Goal: Task Accomplishment & Management: Manage account settings

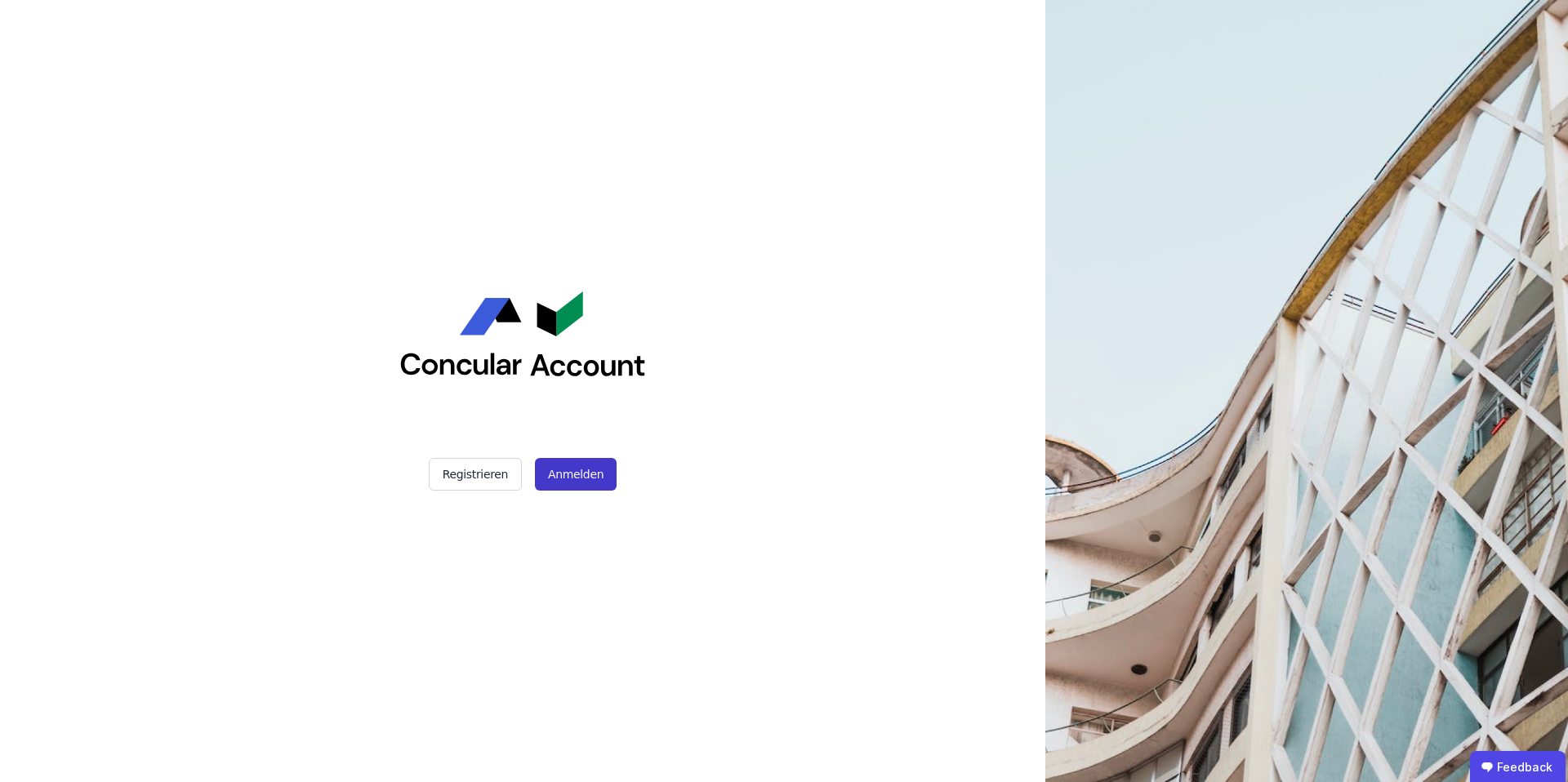
click at [565, 474] on button "Anmelden" at bounding box center [576, 474] width 82 height 33
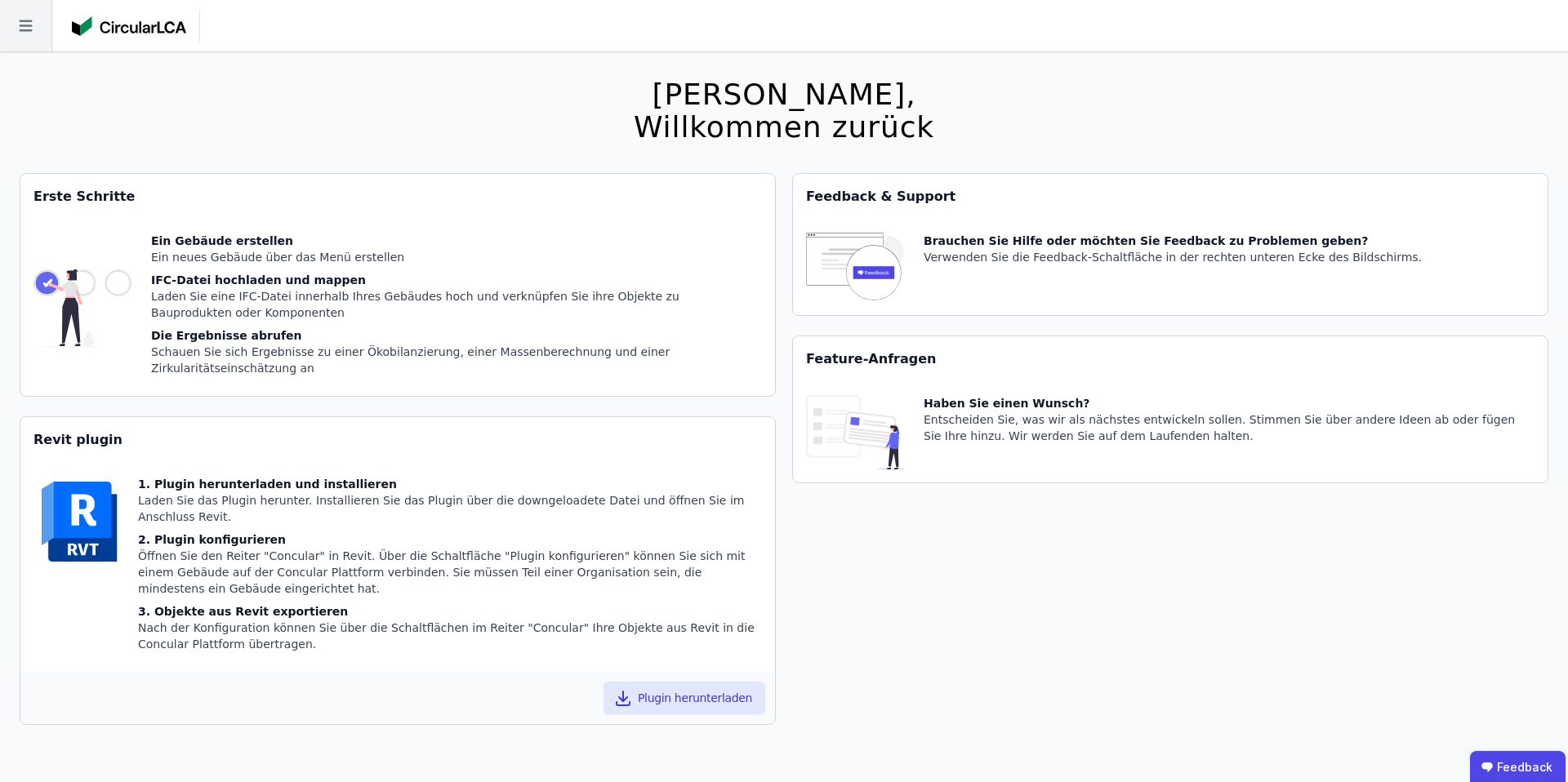
click at [32, 29] on icon at bounding box center [26, 26] width 51 height 51
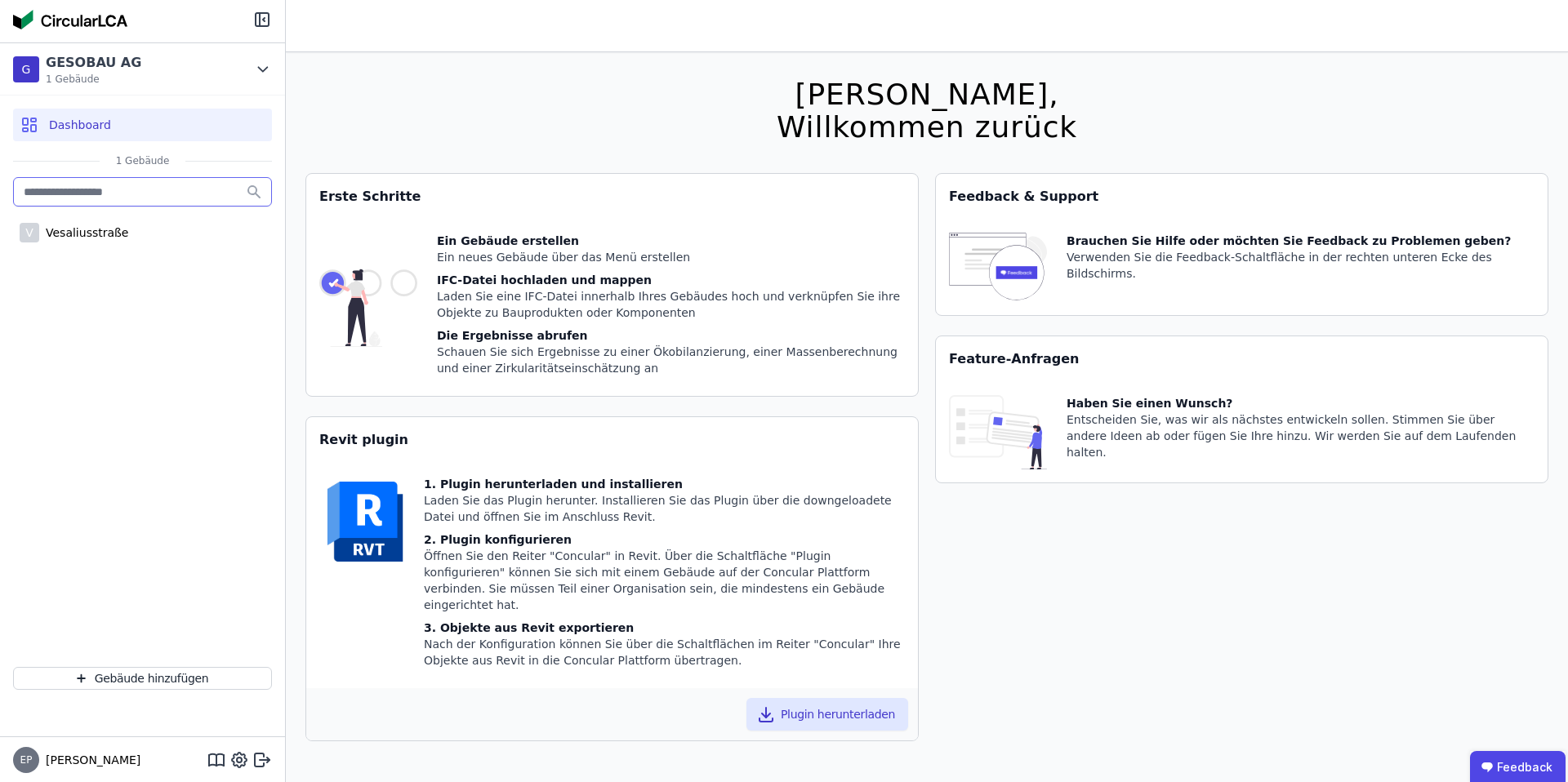
click at [140, 190] on input "text" at bounding box center [142, 192] width 259 height 29
click at [178, 77] on div "G GESOBAU AG 1 Gebäude" at bounding box center [130, 69] width 234 height 33
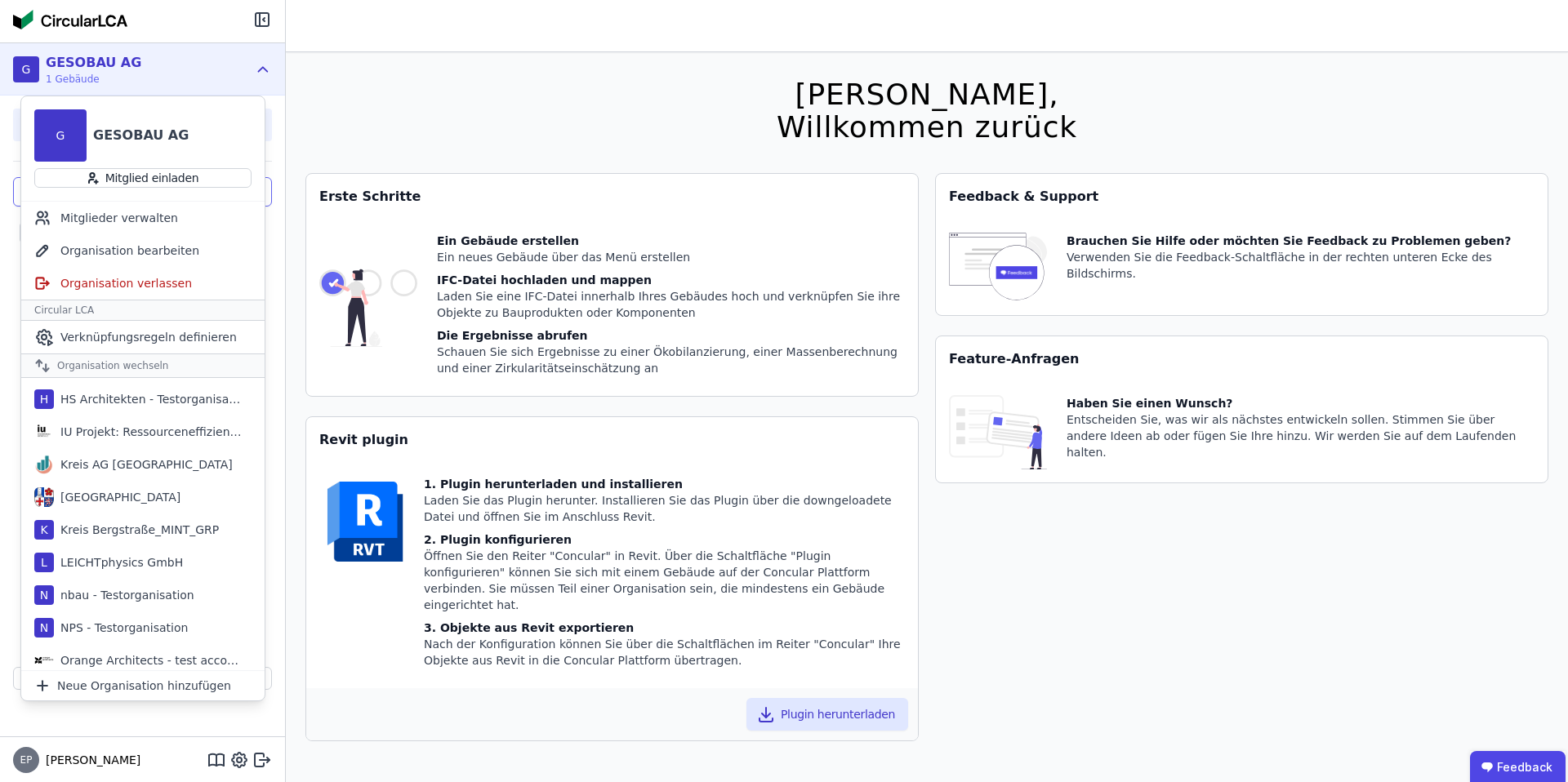
scroll to position [759, 0]
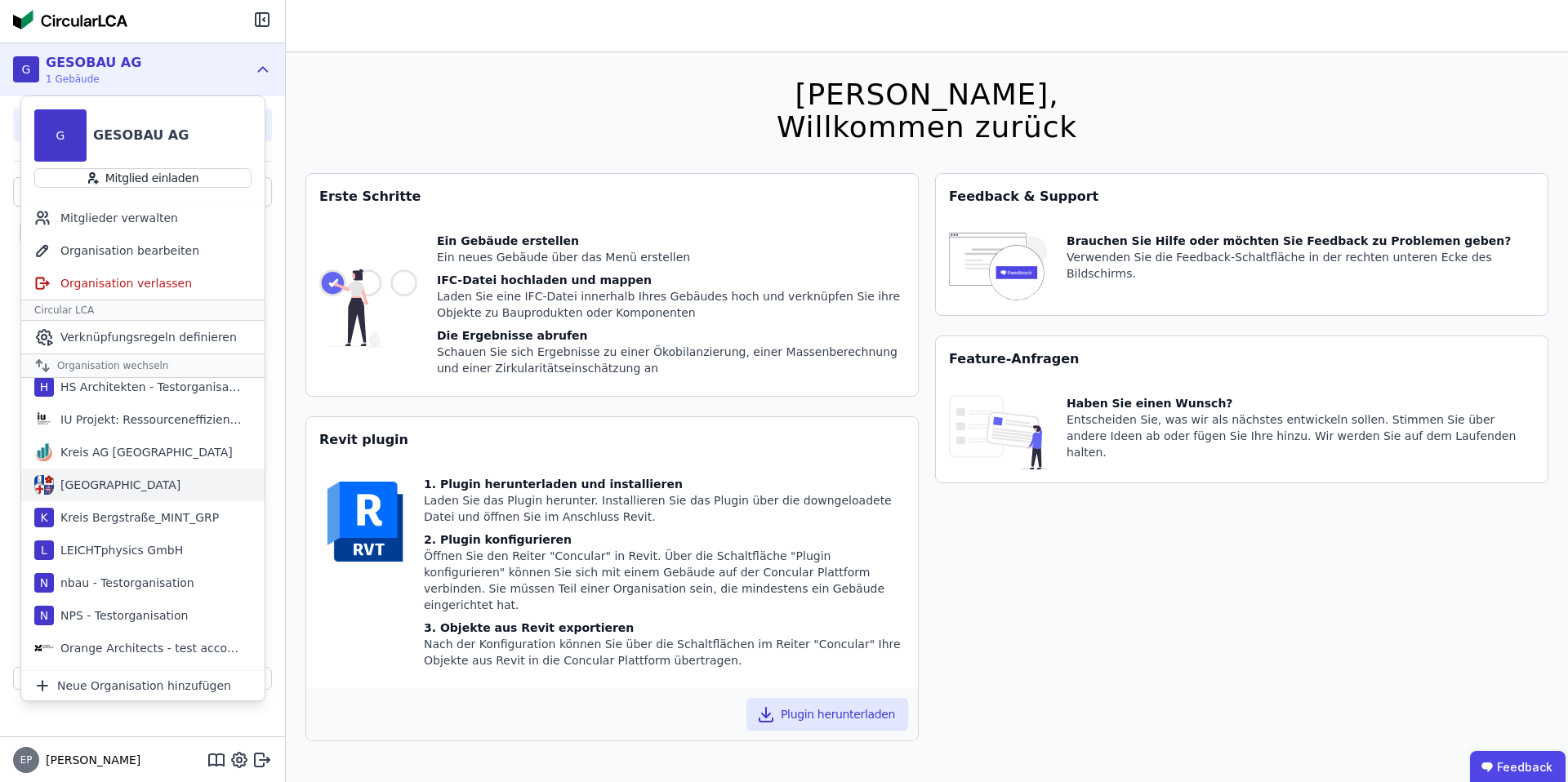
click at [98, 482] on div "[GEOGRAPHIC_DATA]" at bounding box center [117, 485] width 127 height 16
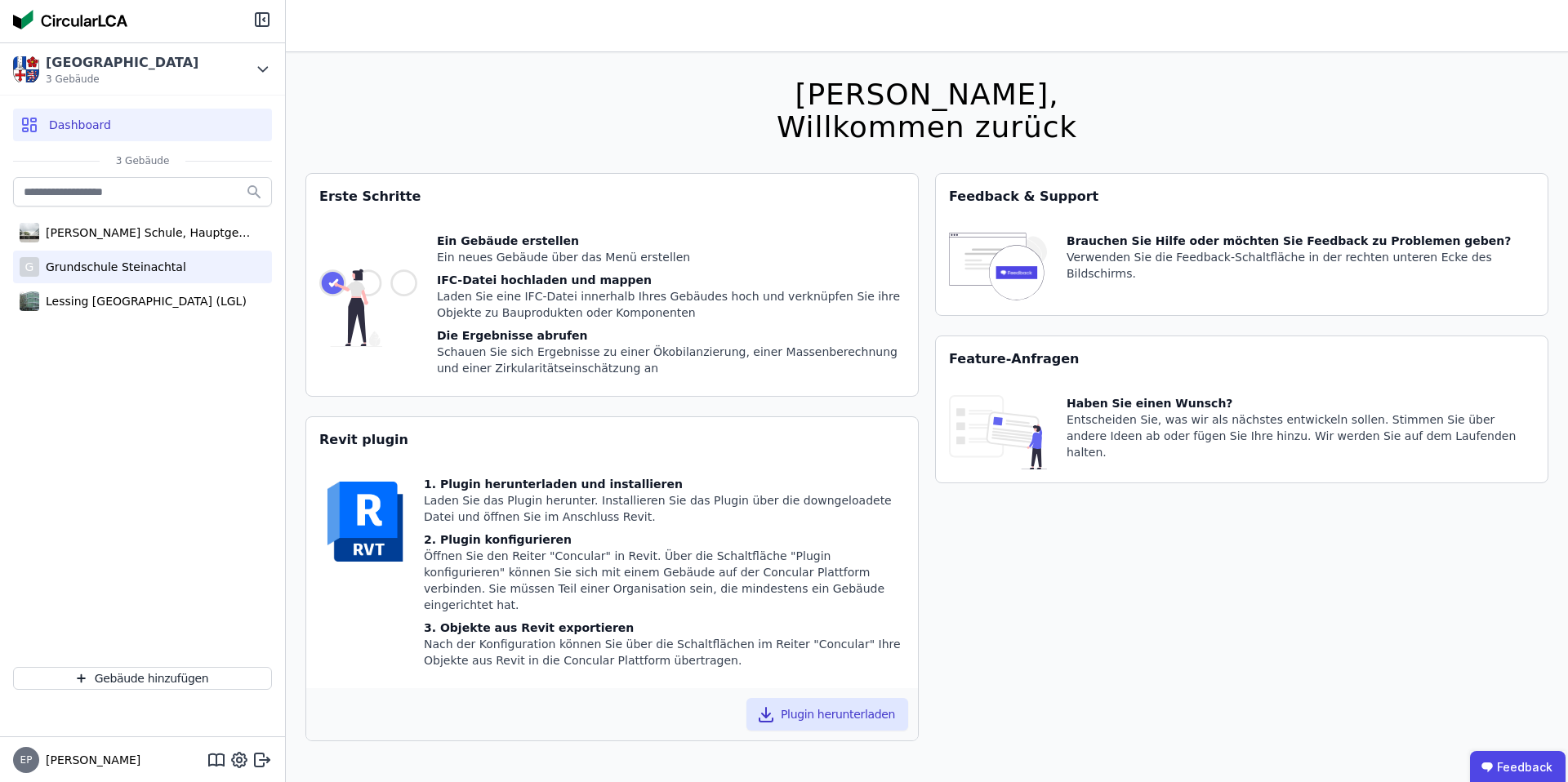
click at [84, 266] on div "Grundschule Steinachtal" at bounding box center [112, 267] width 147 height 16
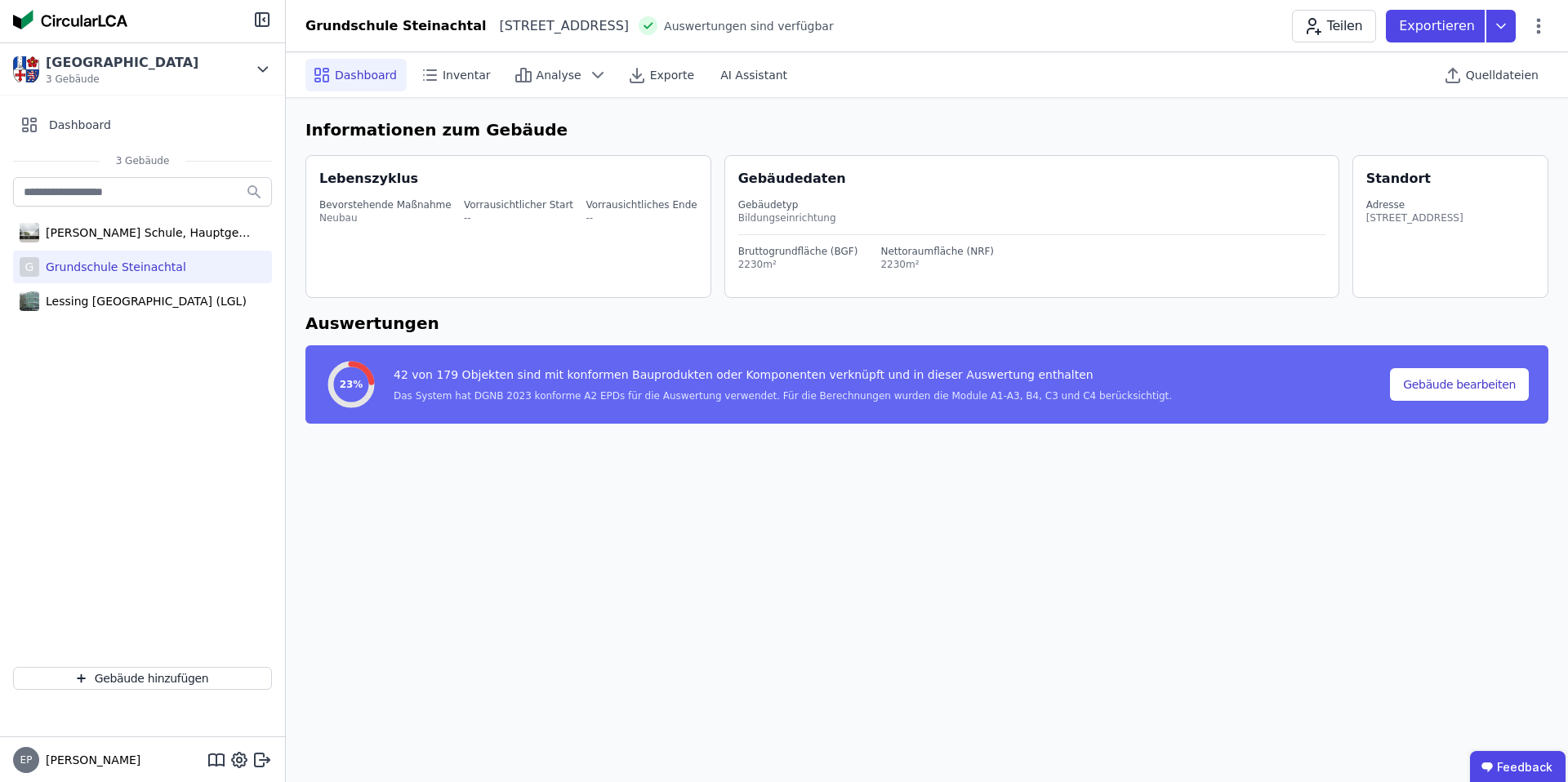
select select "*"
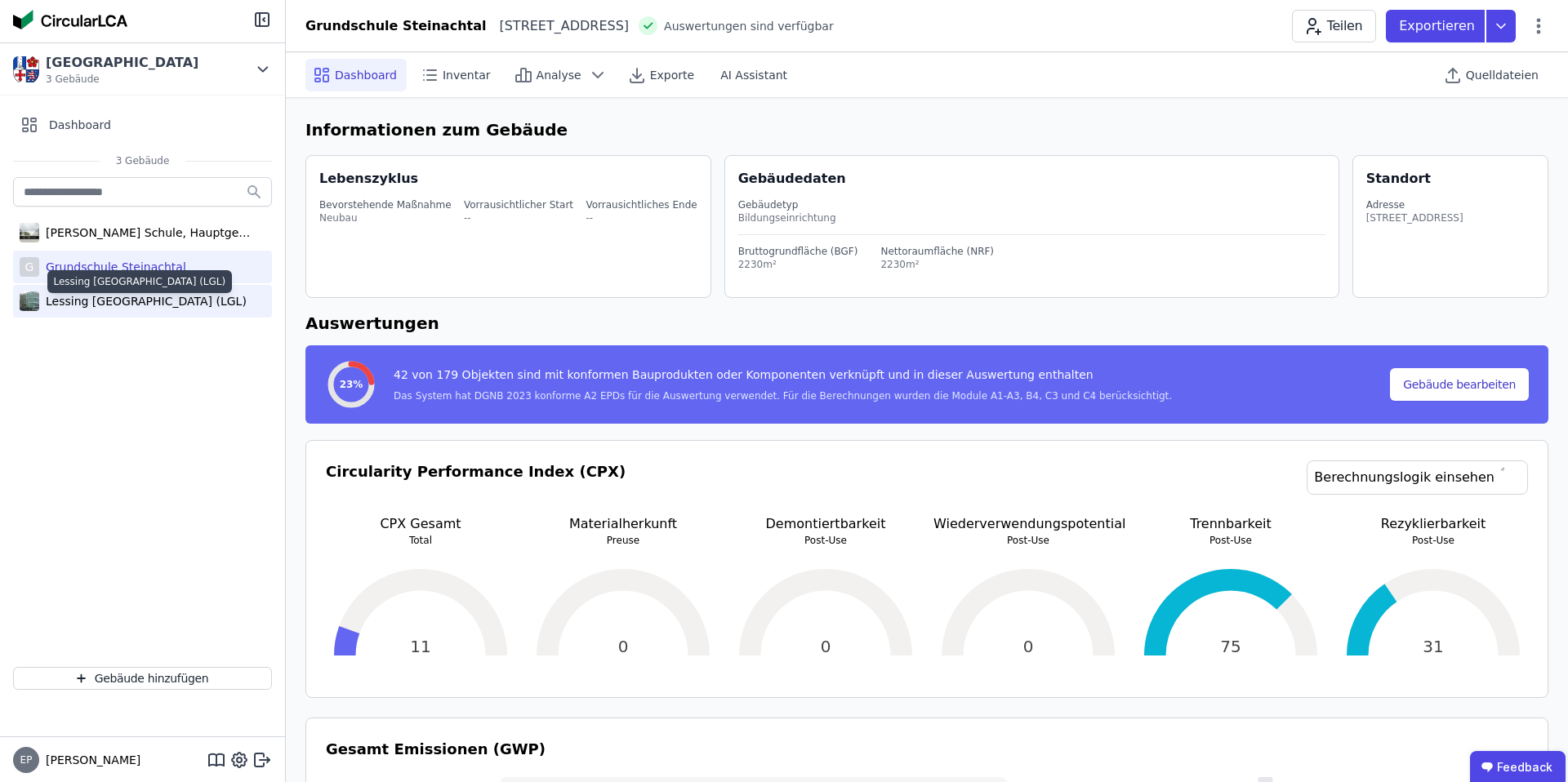
click at [71, 297] on div "Lessing [GEOGRAPHIC_DATA] (LGL)" at bounding box center [142, 301] width 207 height 16
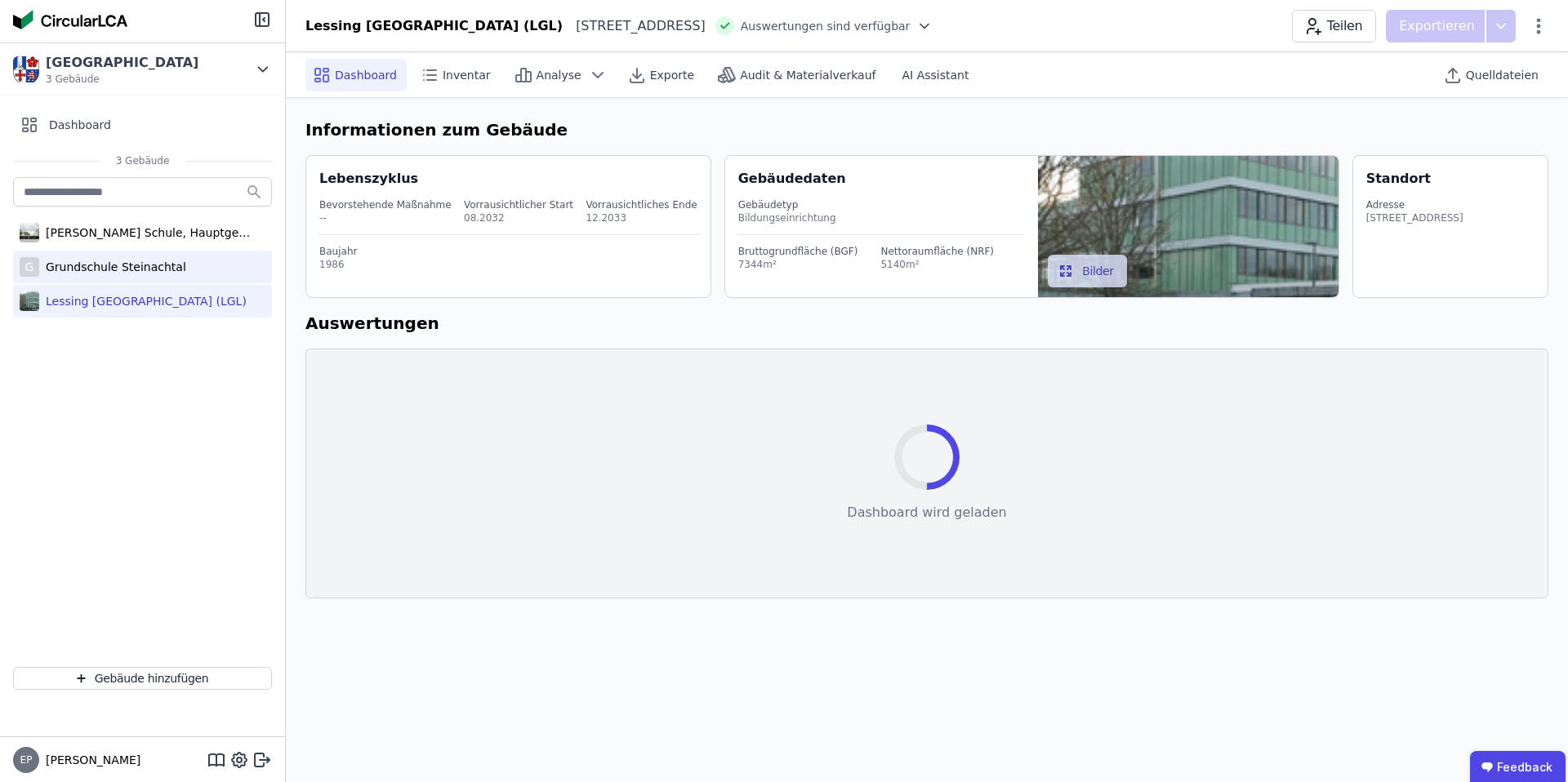
click at [79, 265] on div "Grundschule Steinachtal" at bounding box center [112, 267] width 147 height 16
select select "*"
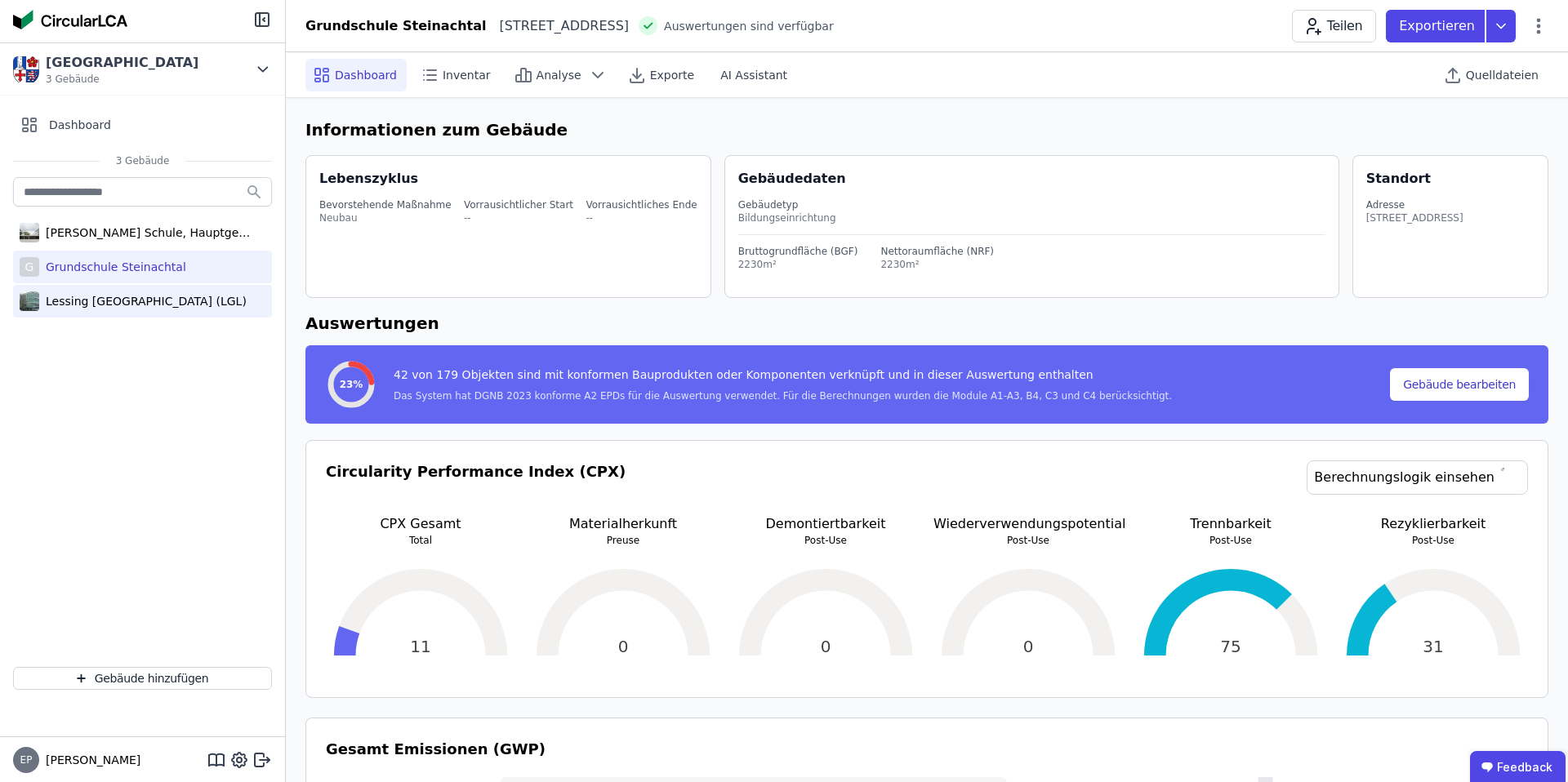
click at [113, 306] on div "Lessing [GEOGRAPHIC_DATA] (LGL)" at bounding box center [142, 301] width 207 height 16
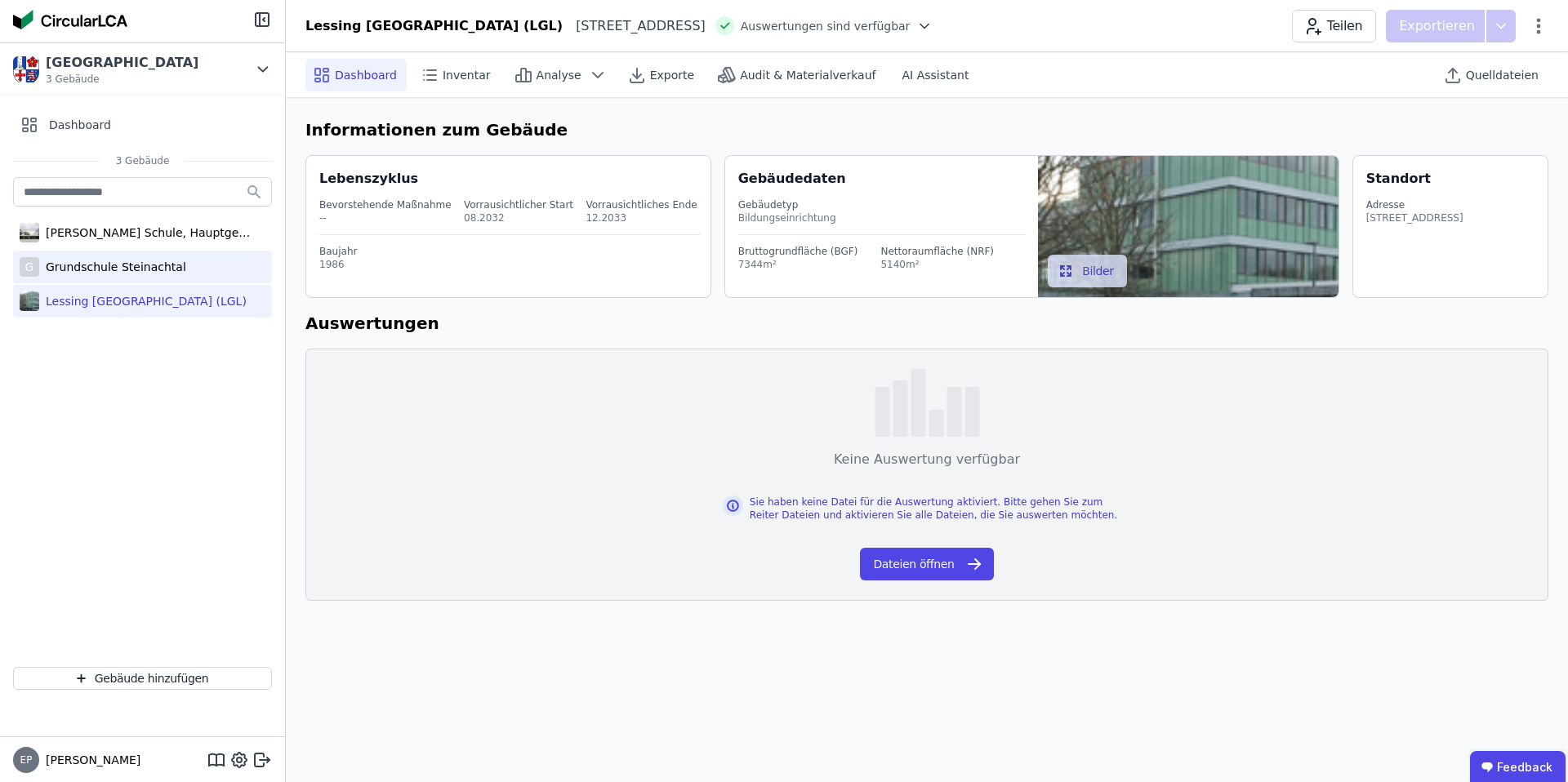
click at [116, 275] on div "Grundschule Steinachtal" at bounding box center [112, 267] width 147 height 16
select select "*"
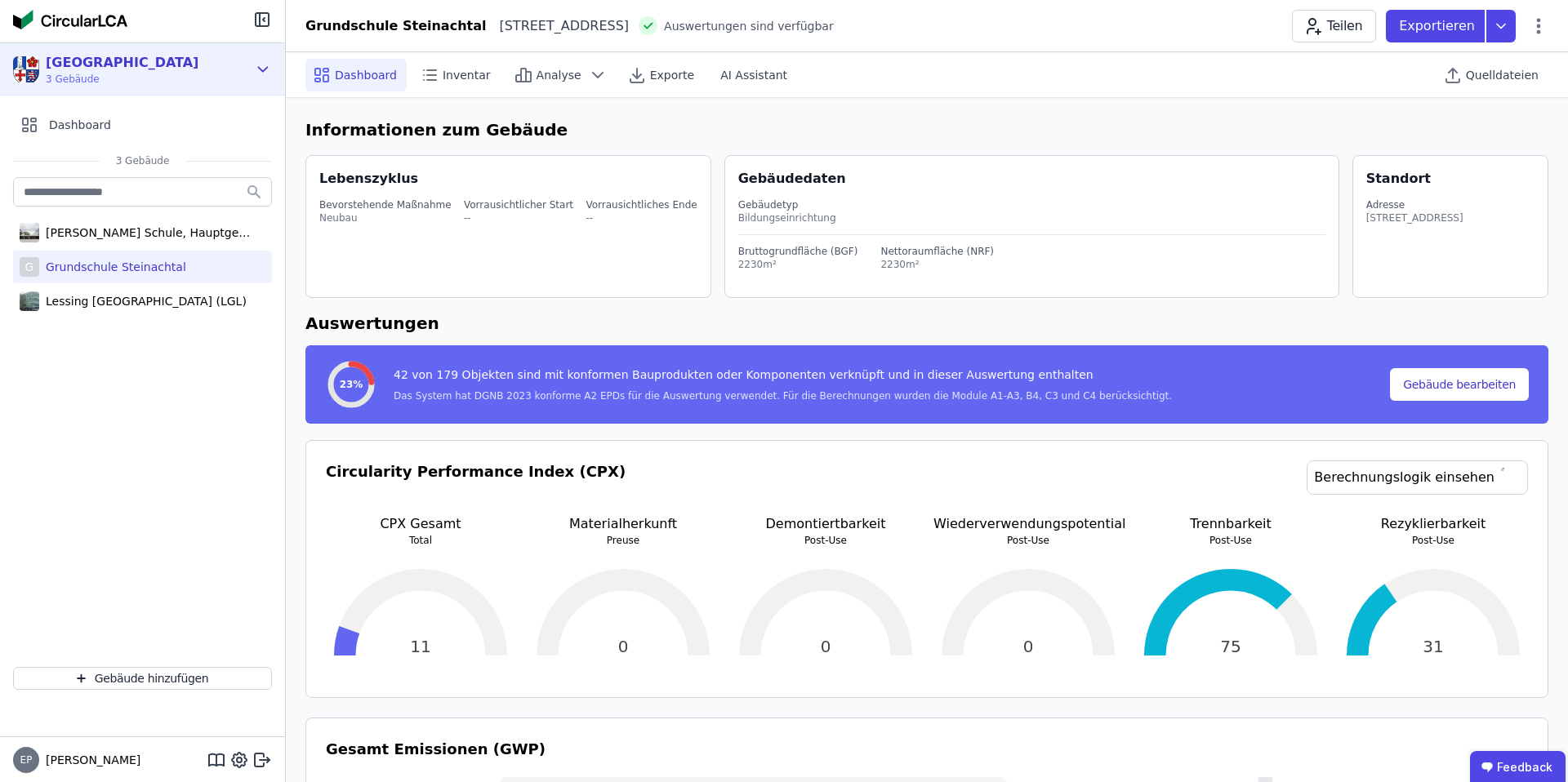
click at [173, 69] on div "[GEOGRAPHIC_DATA][STREET_ADDRESS] Gebäude" at bounding box center [130, 69] width 234 height 33
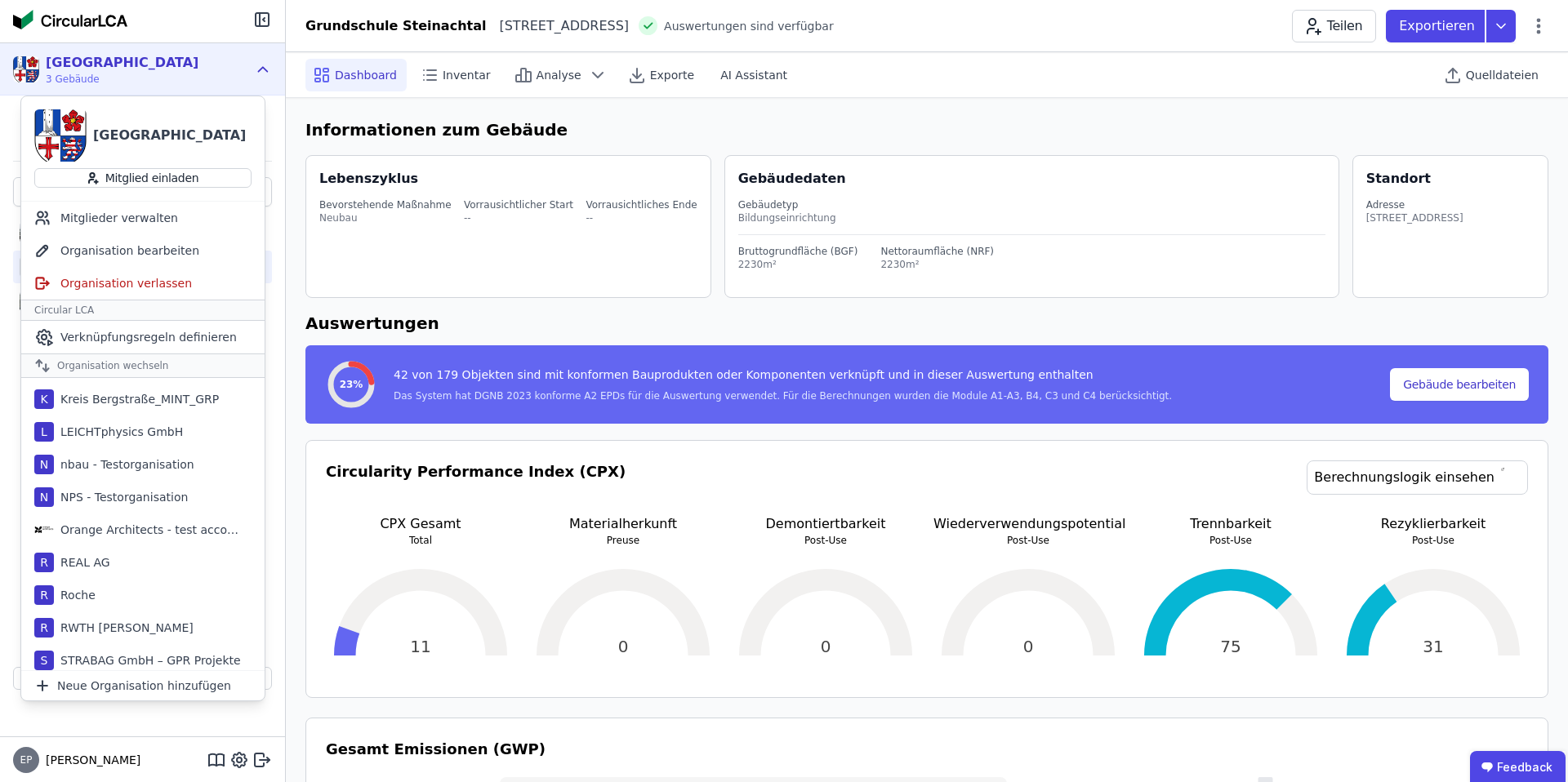
scroll to position [838, 0]
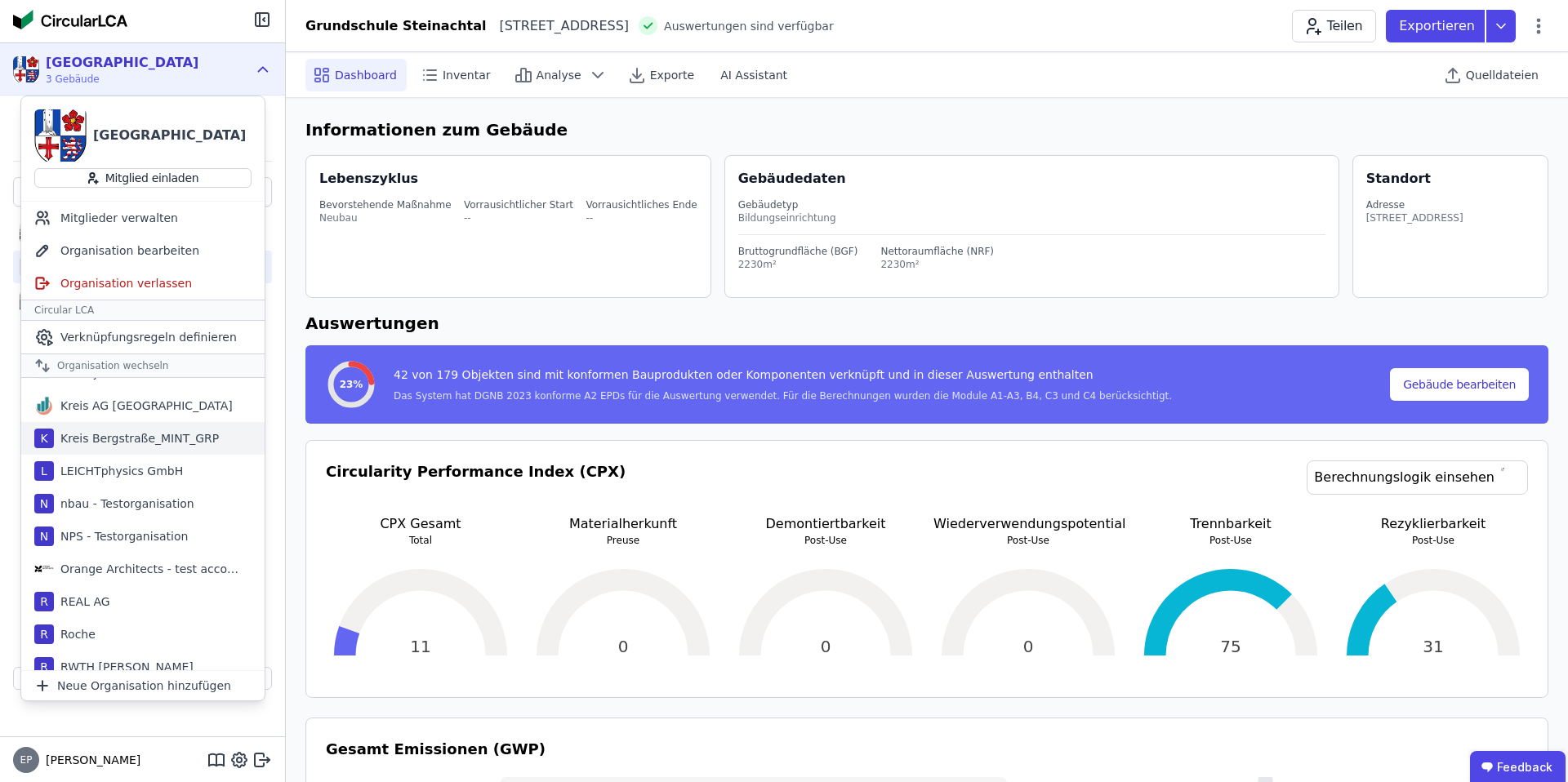
click at [139, 439] on div "Kreis Bergstraße_MINT_GRP" at bounding box center [136, 439] width 165 height 16
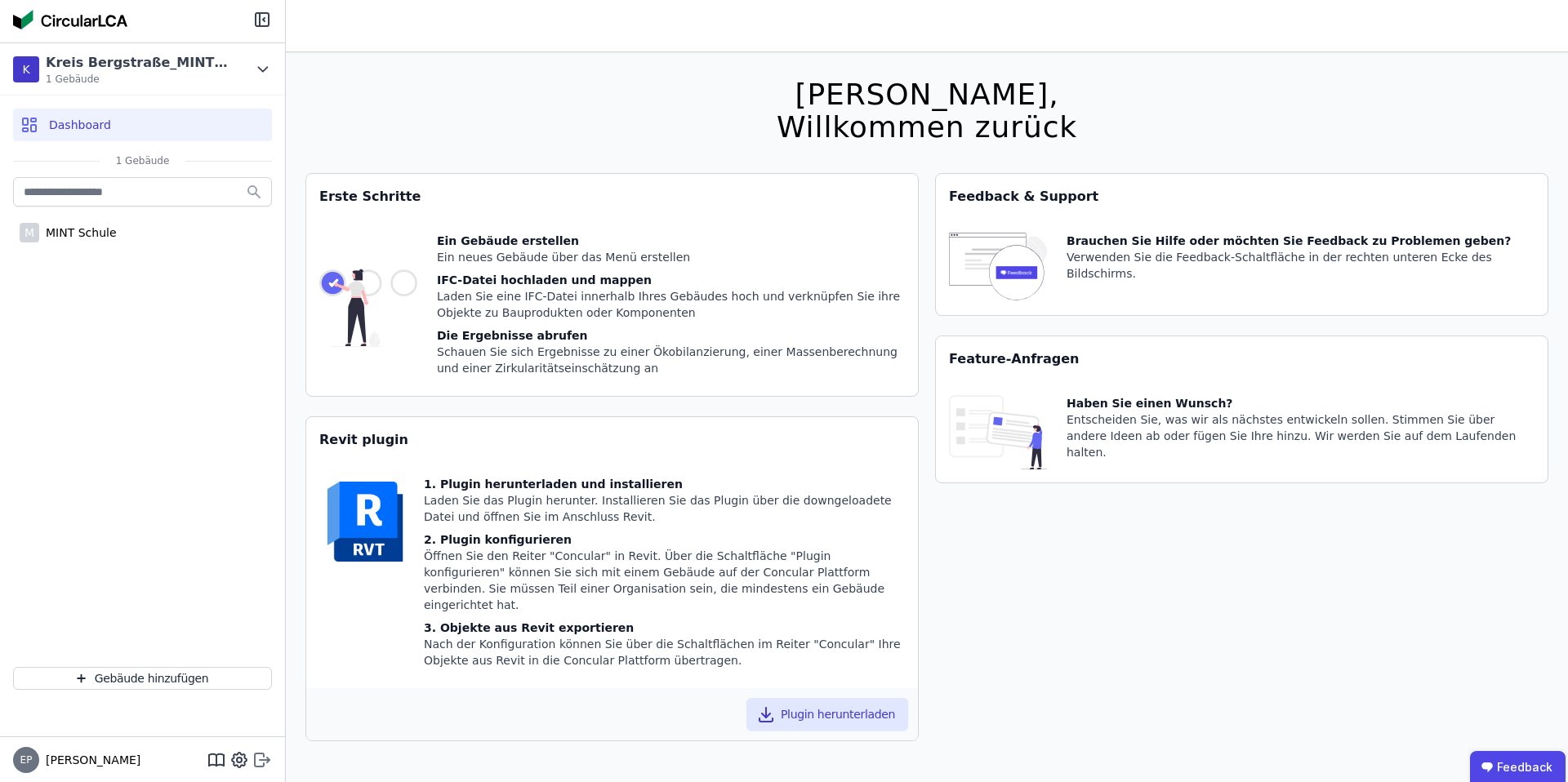
click at [261, 756] on icon at bounding box center [262, 760] width 19 height 19
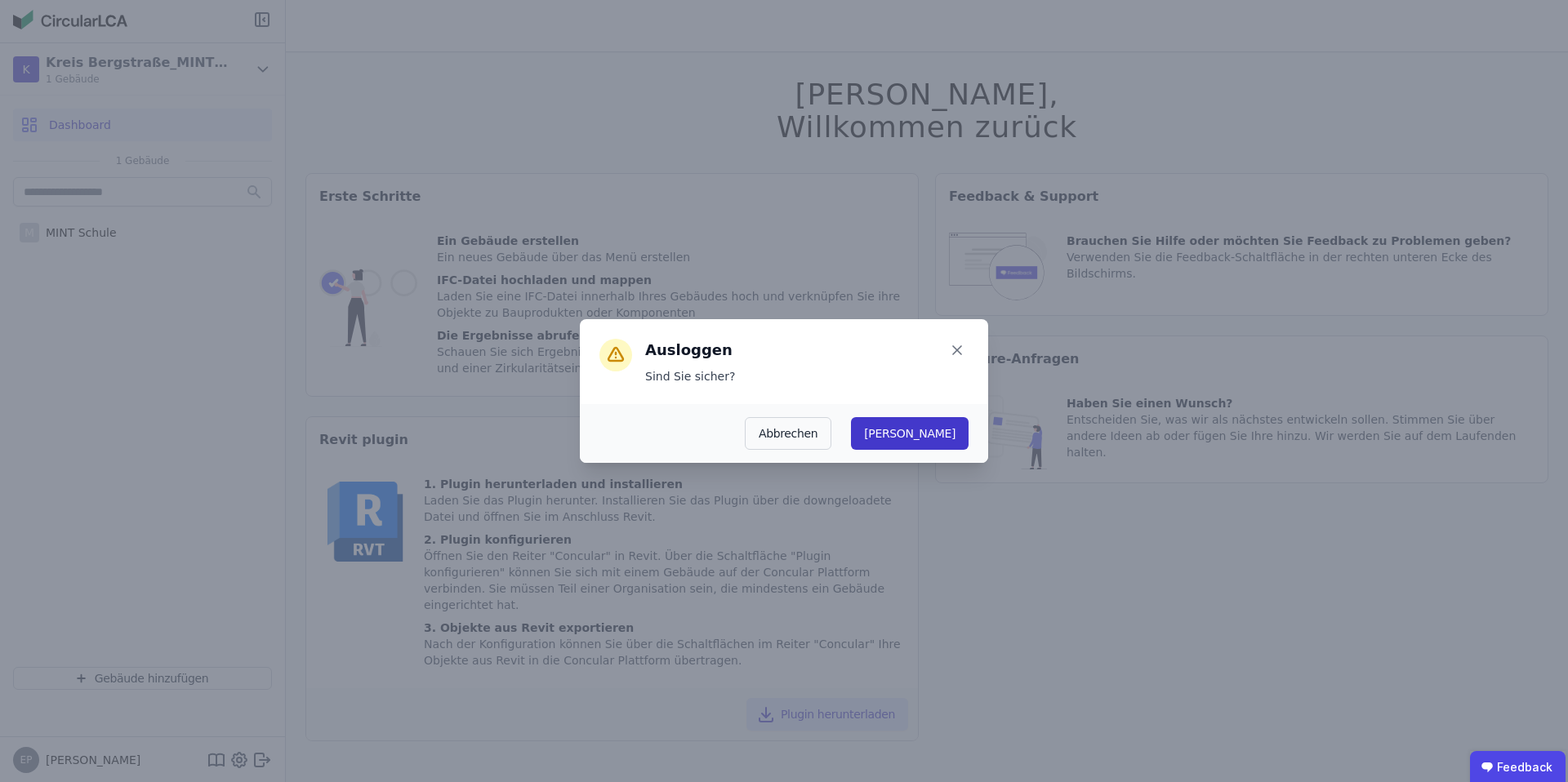
click at [950, 436] on button "[PERSON_NAME]" at bounding box center [909, 433] width 118 height 33
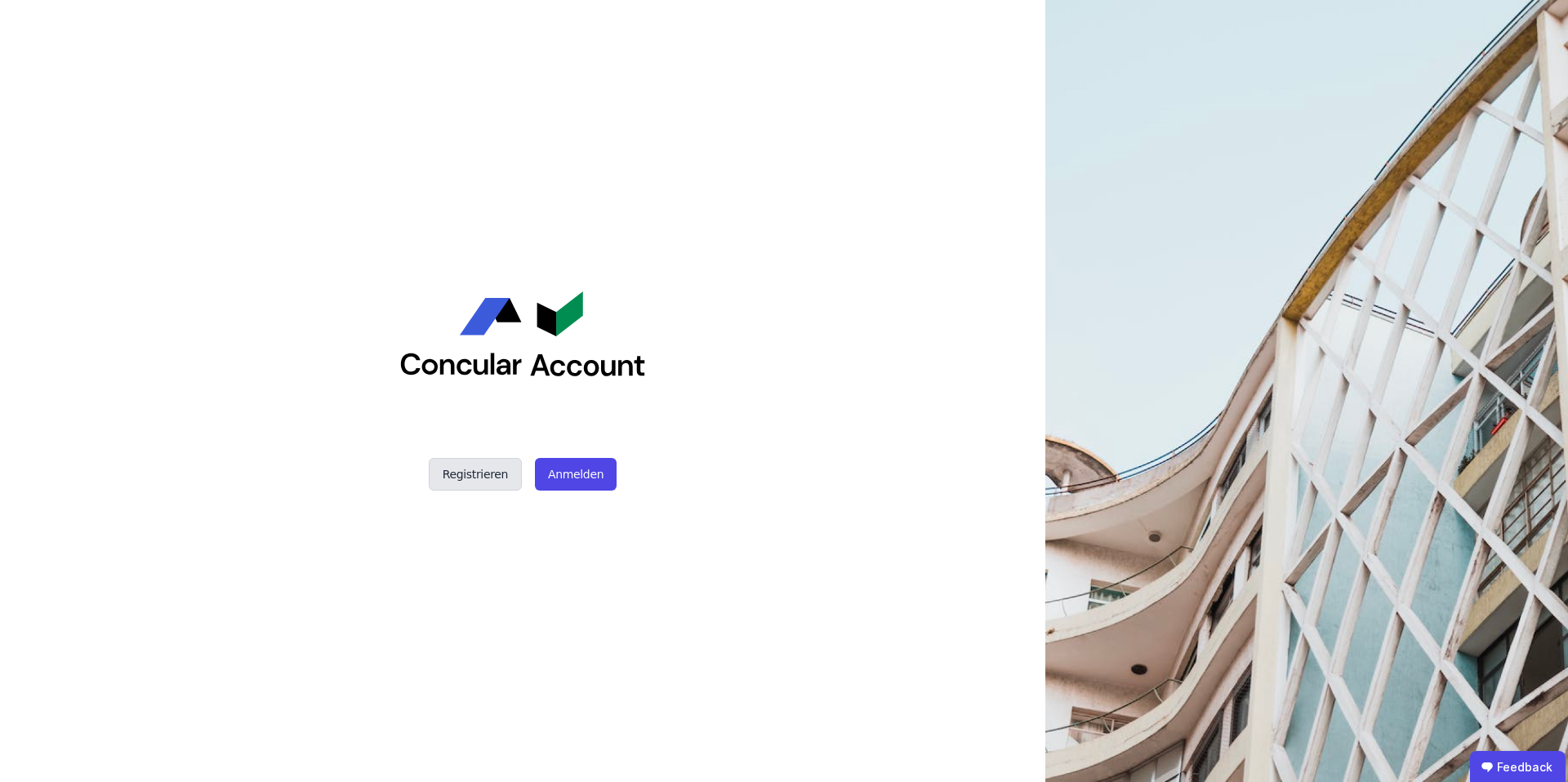
click at [468, 468] on button "Registrieren" at bounding box center [475, 474] width 93 height 33
click at [566, 480] on button "Anmelden" at bounding box center [576, 474] width 82 height 33
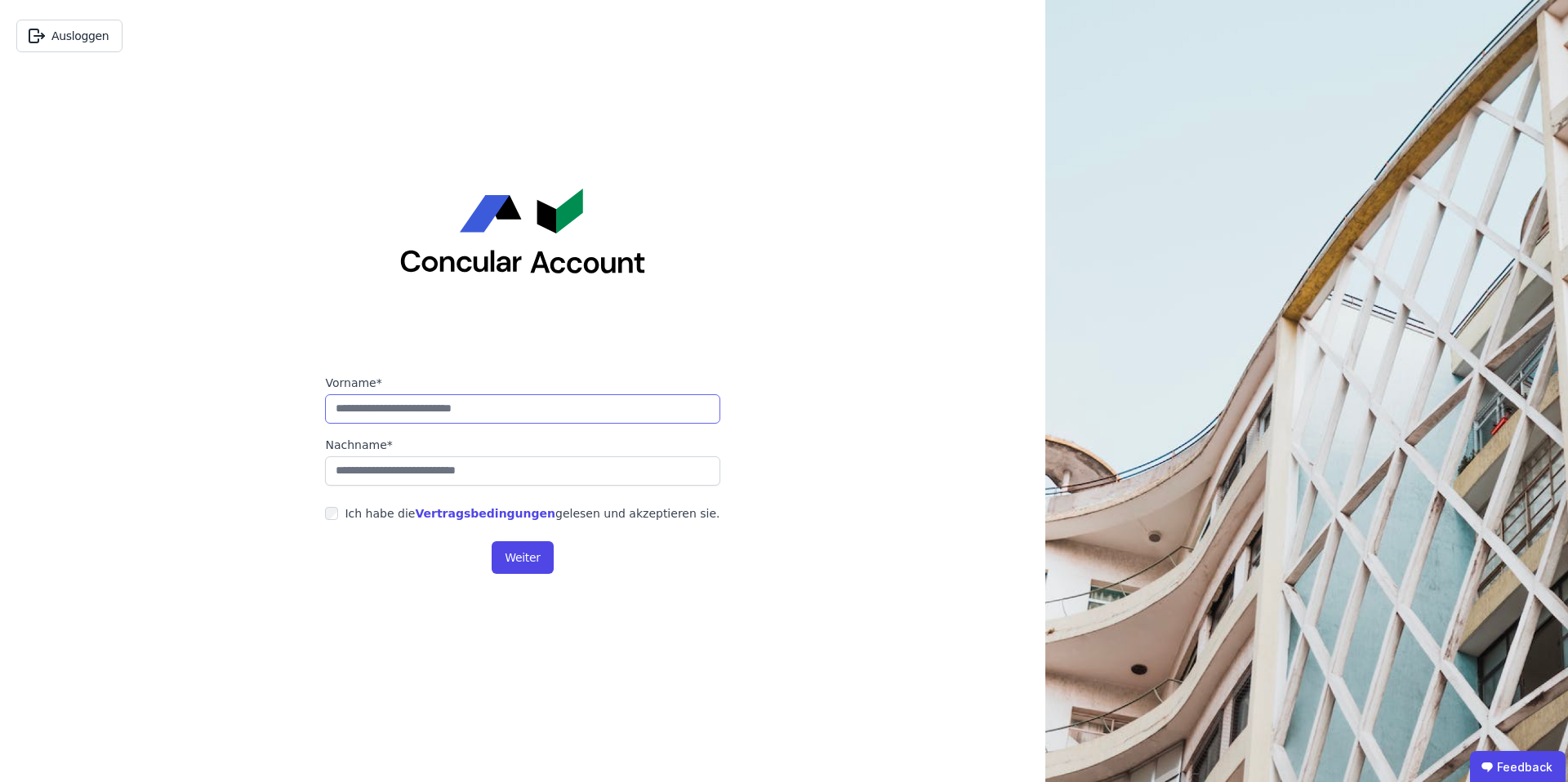
click at [392, 410] on input "string" at bounding box center [522, 409] width 394 height 29
type input "*****"
click at [406, 475] on input "string" at bounding box center [522, 471] width 394 height 29
type input "*******"
click at [517, 559] on button "Weiter" at bounding box center [522, 558] width 61 height 33
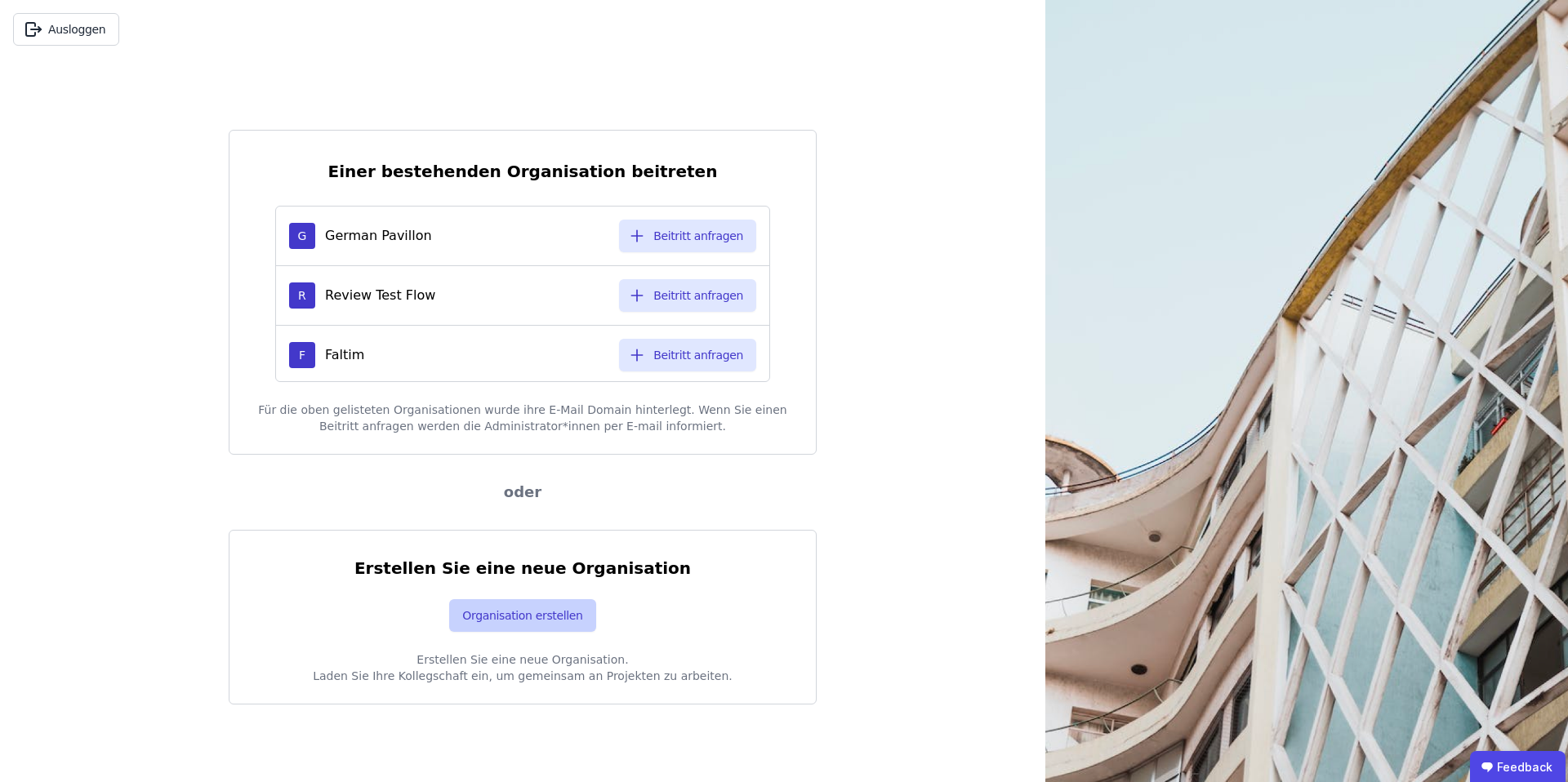
click at [504, 611] on button "Organisation erstellen" at bounding box center [522, 616] width 146 height 33
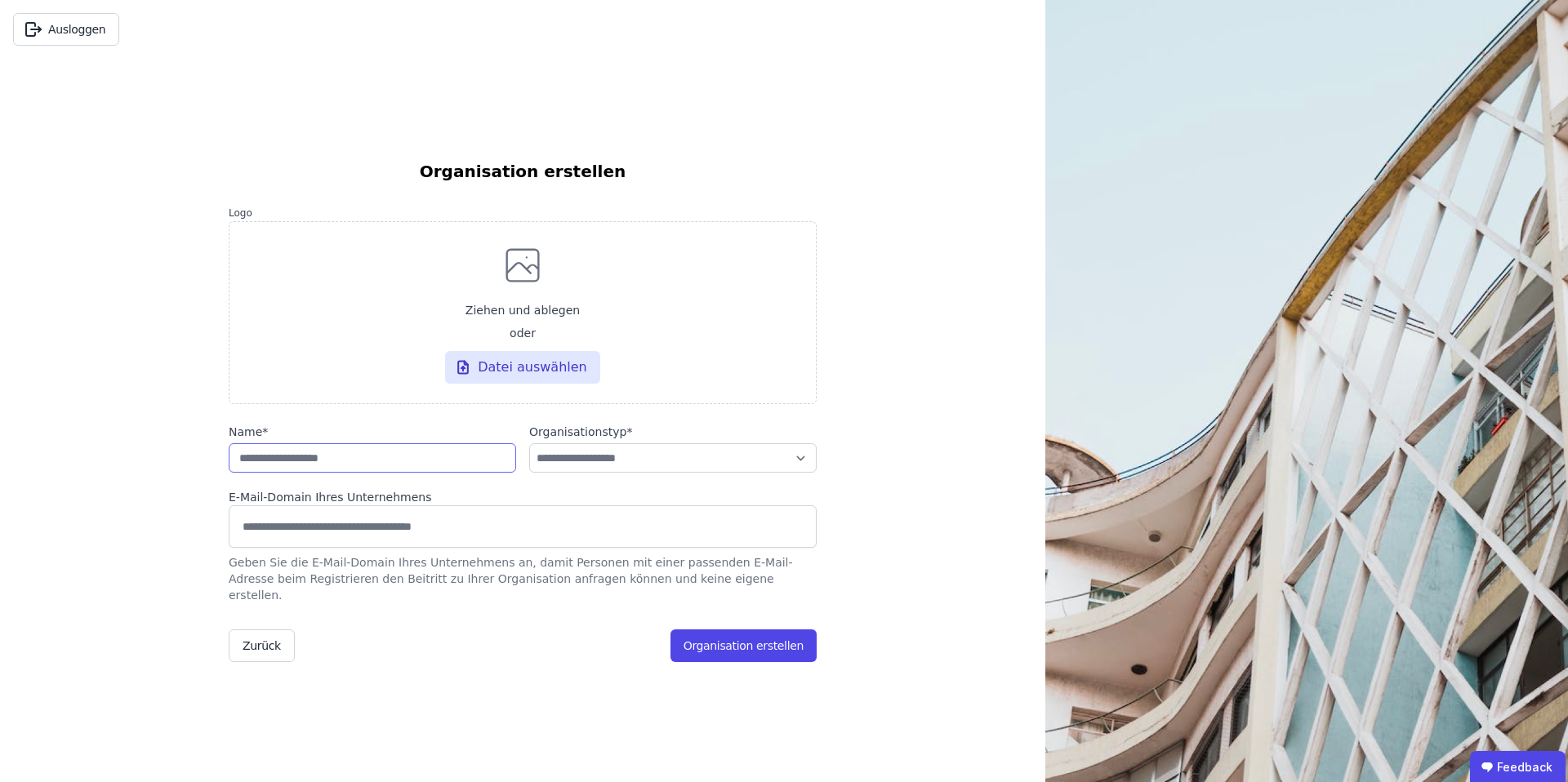
click at [307, 464] on input "string" at bounding box center [372, 458] width 287 height 29
type input "**********"
click at [673, 464] on select "**********" at bounding box center [672, 458] width 287 height 29
select select "**********"
click at [740, 638] on button "Organisation erstellen" at bounding box center [743, 646] width 146 height 33
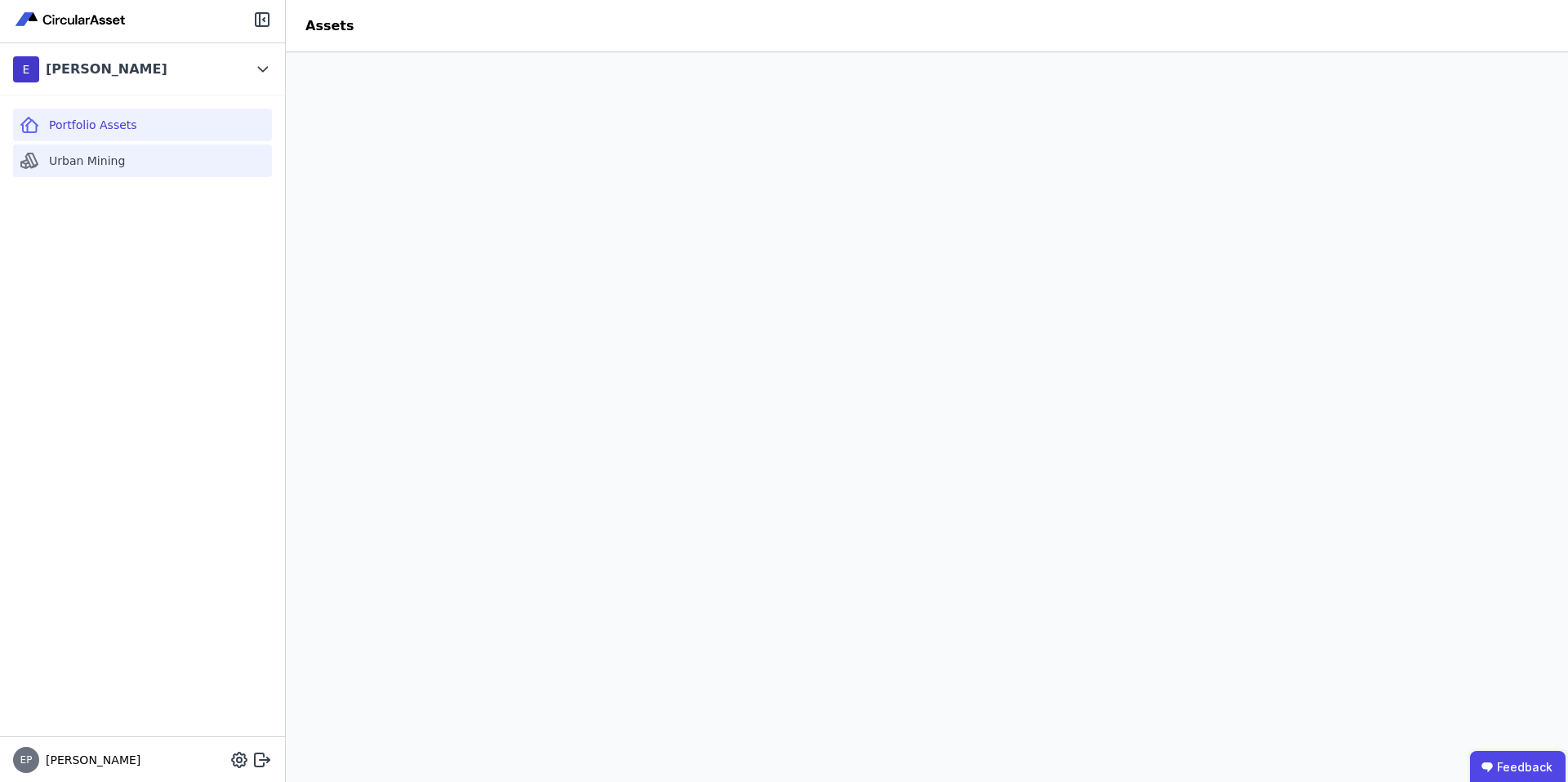
click at [100, 162] on span "Urban Mining" at bounding box center [87, 161] width 76 height 16
click at [109, 123] on span "Portfolio Assets" at bounding box center [93, 125] width 88 height 16
click at [91, 164] on span "Urban Mining" at bounding box center [87, 161] width 76 height 16
click at [98, 124] on span "Portfolio Assets" at bounding box center [93, 125] width 88 height 16
click at [91, 162] on span "Urban Mining" at bounding box center [87, 161] width 76 height 16
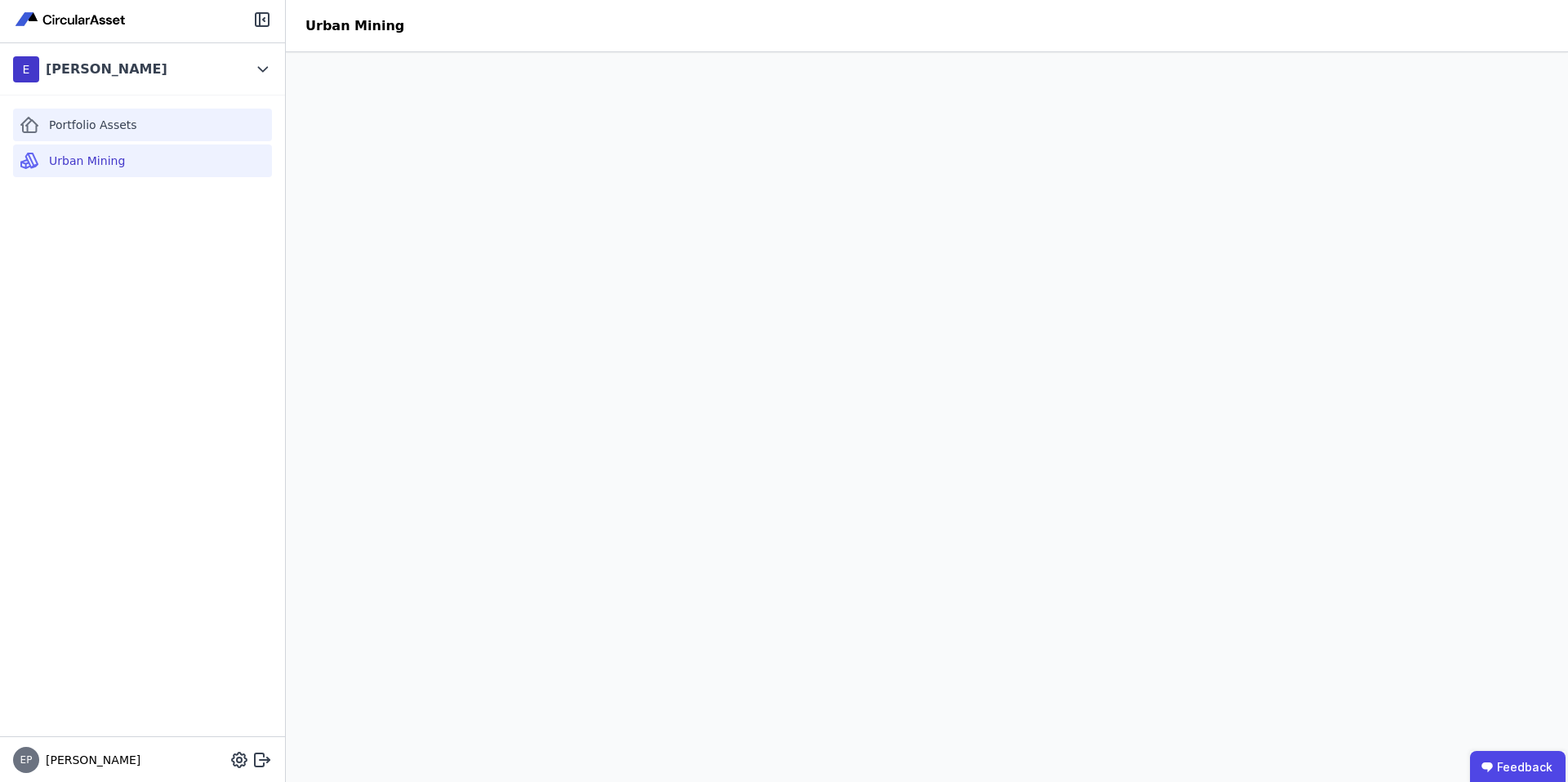
click at [73, 117] on span "Portfolio Assets" at bounding box center [93, 125] width 88 height 16
click at [87, 163] on span "Urban Mining" at bounding box center [87, 161] width 76 height 16
